Goal: Task Accomplishment & Management: Use online tool/utility

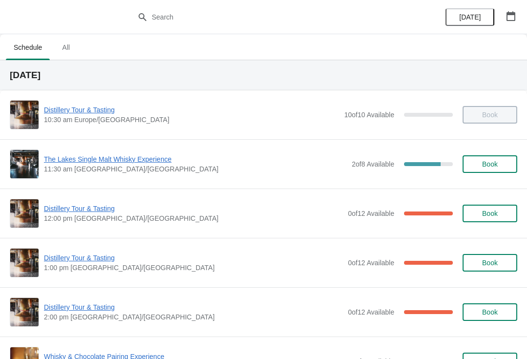
click at [258, 268] on span "1:00 pm [GEOGRAPHIC_DATA]/[GEOGRAPHIC_DATA]" at bounding box center [193, 268] width 299 height 10
click at [295, 261] on span "Distillery Tour & Tasting" at bounding box center [193, 258] width 299 height 10
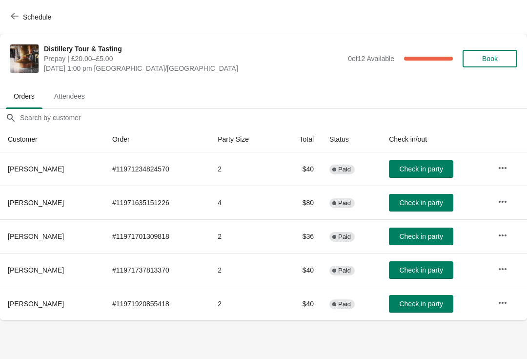
click at [433, 236] on span "Check in party" at bounding box center [420, 236] width 43 height 8
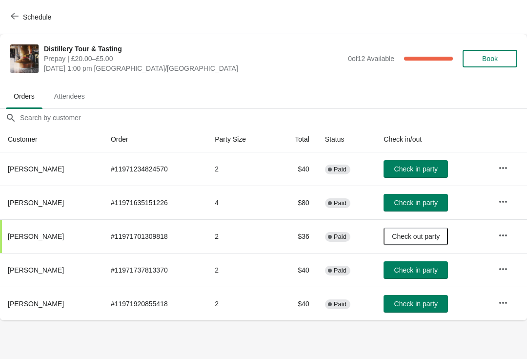
click at [424, 302] on span "Check in party" at bounding box center [416, 304] width 43 height 8
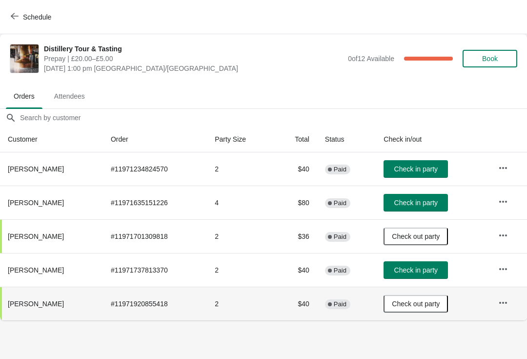
click at [421, 166] on span "Check in party" at bounding box center [416, 169] width 43 height 8
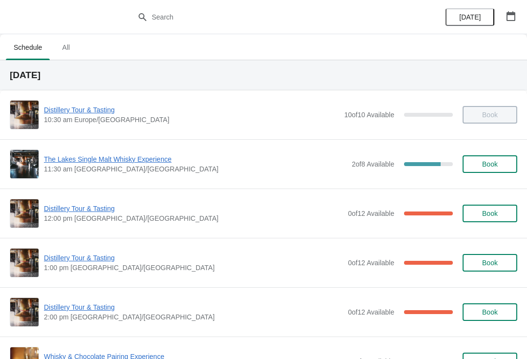
click at [95, 260] on span "Distillery Tour & Tasting" at bounding box center [193, 258] width 299 height 10
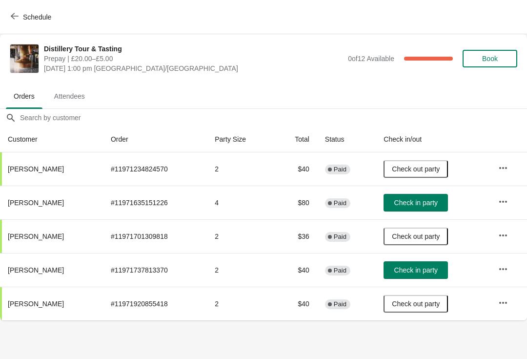
click at [420, 269] on span "Check in party" at bounding box center [416, 270] width 43 height 8
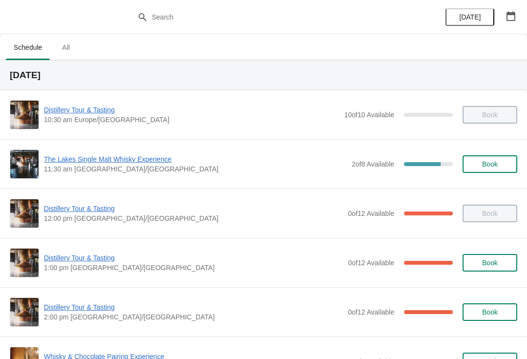
click at [98, 256] on span "Distillery Tour & Tasting" at bounding box center [193, 258] width 299 height 10
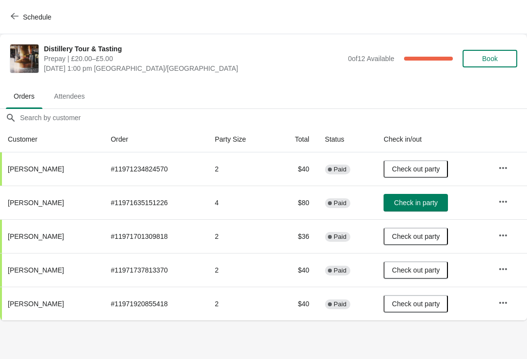
click at [430, 200] on span "Check in party" at bounding box center [416, 203] width 43 height 8
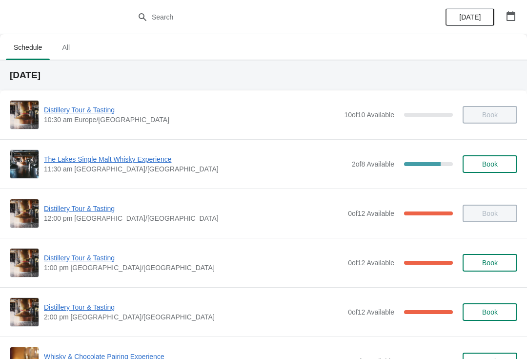
click at [331, 259] on span "Distillery Tour & Tasting" at bounding box center [193, 258] width 299 height 10
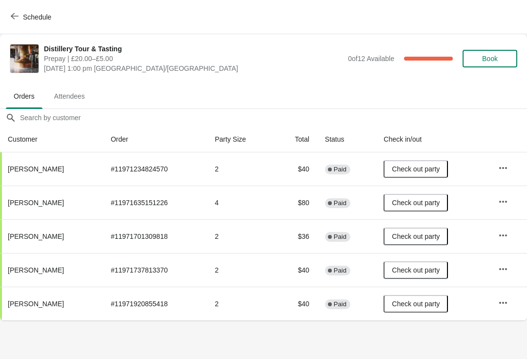
click at [67, 91] on span "Attendees" at bounding box center [69, 96] width 46 height 18
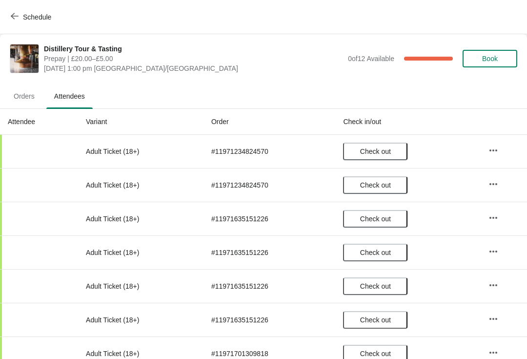
click at [16, 17] on icon "button" at bounding box center [15, 16] width 8 height 8
